Goal: Task Accomplishment & Management: Use online tool/utility

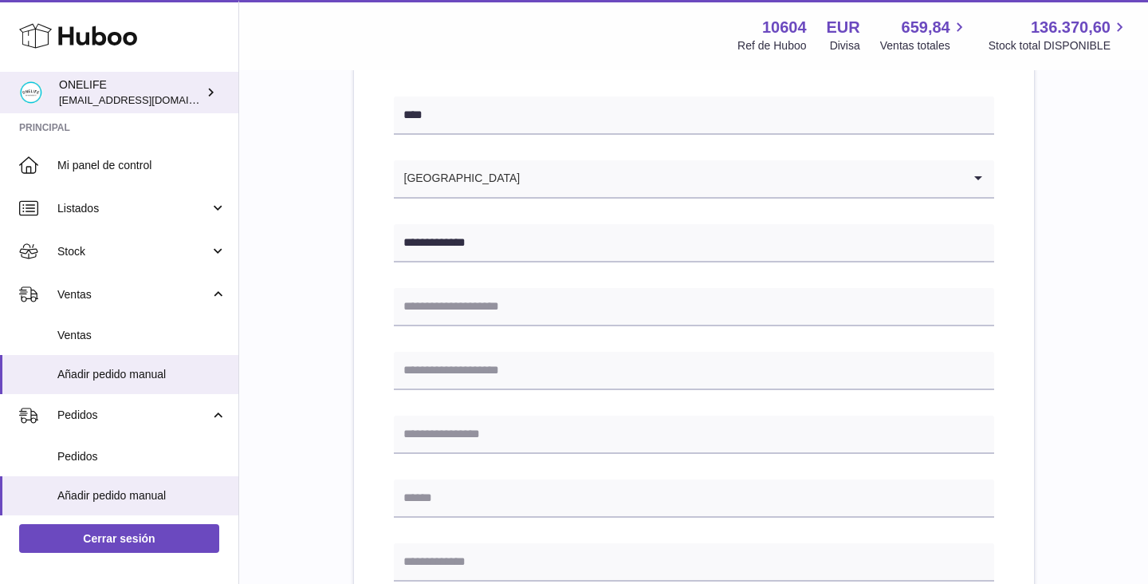
click at [89, 103] on span "[EMAIL_ADDRESS][DOMAIN_NAME]" at bounding box center [146, 99] width 175 height 13
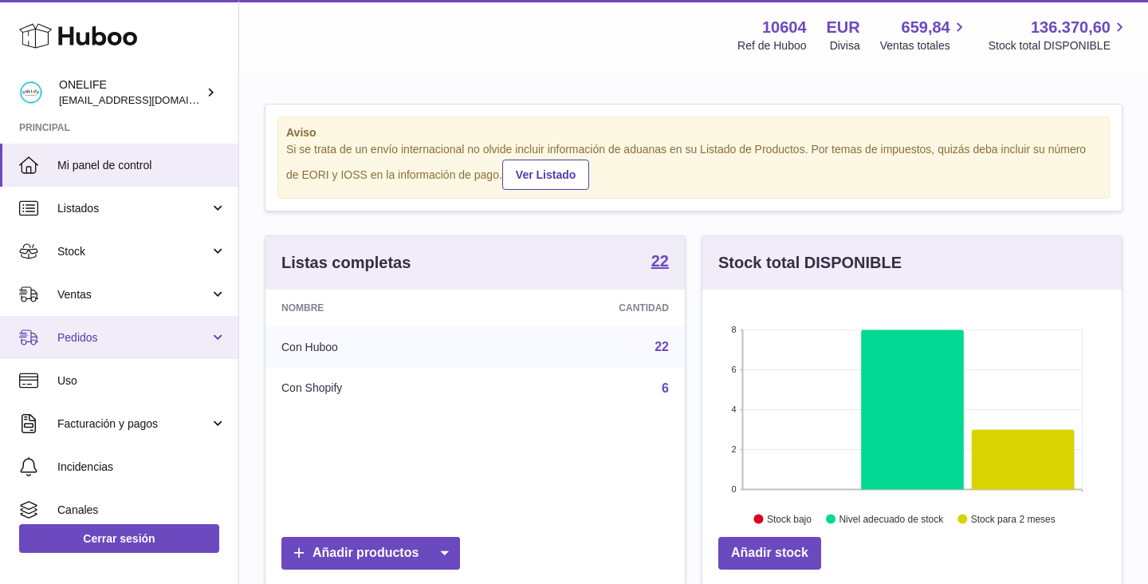
click at [90, 333] on span "Pedidos" at bounding box center [133, 337] width 152 height 15
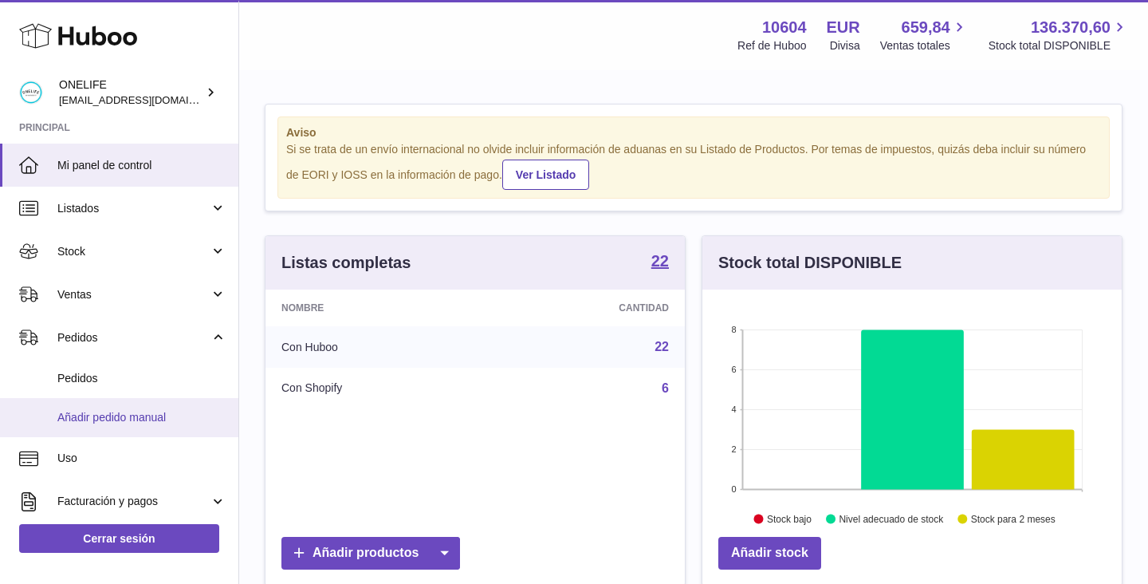
click at [121, 410] on span "Añadir pedido manual" at bounding box center [141, 417] width 169 height 15
